Goal: Find specific page/section: Find specific page/section

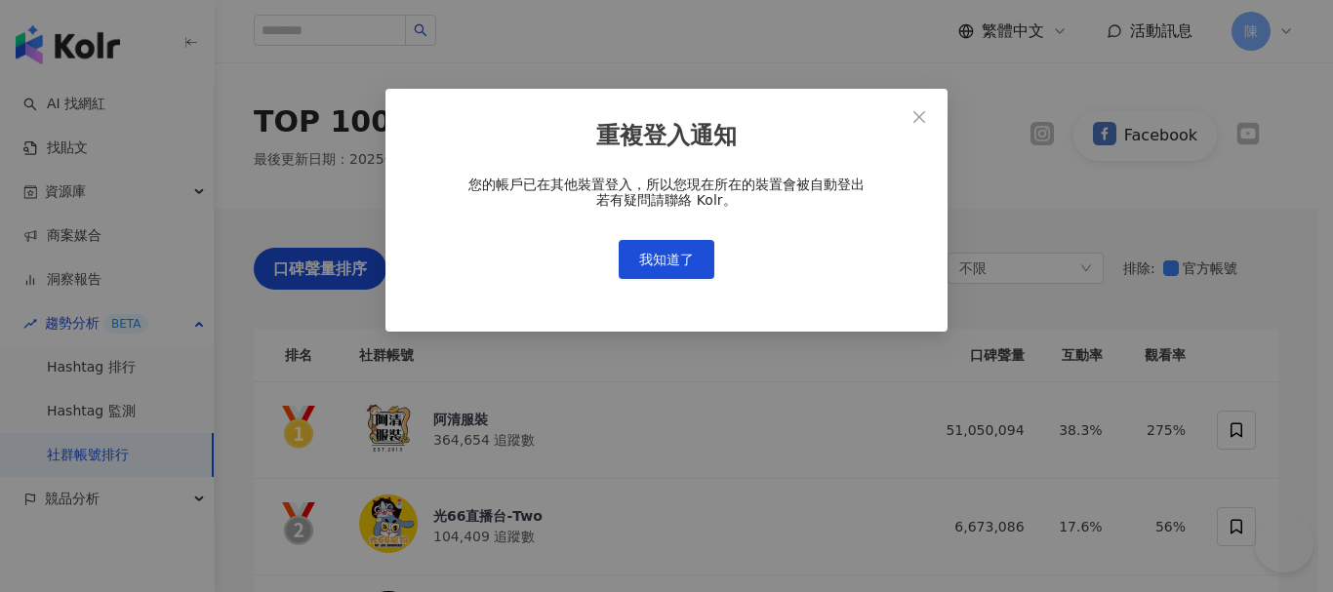
click at [689, 194] on span "您的帳戶已在其他裝置登入，所以您現在所在的裝置會被自動登出 若有疑問請聯絡 Kolr。" at bounding box center [667, 192] width 396 height 31
click at [673, 253] on span "我知道了" at bounding box center [666, 260] width 55 height 16
click at [662, 264] on span "我知道了" at bounding box center [666, 260] width 55 height 16
